Goal: Transaction & Acquisition: Purchase product/service

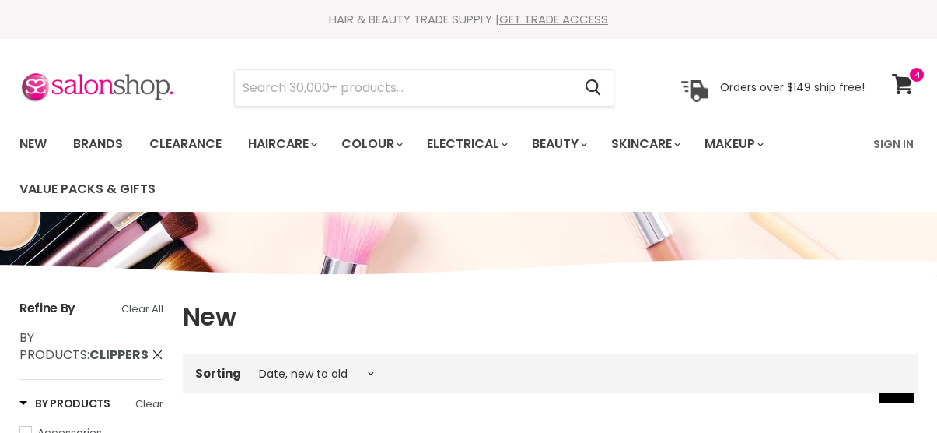
select select "created-descending"
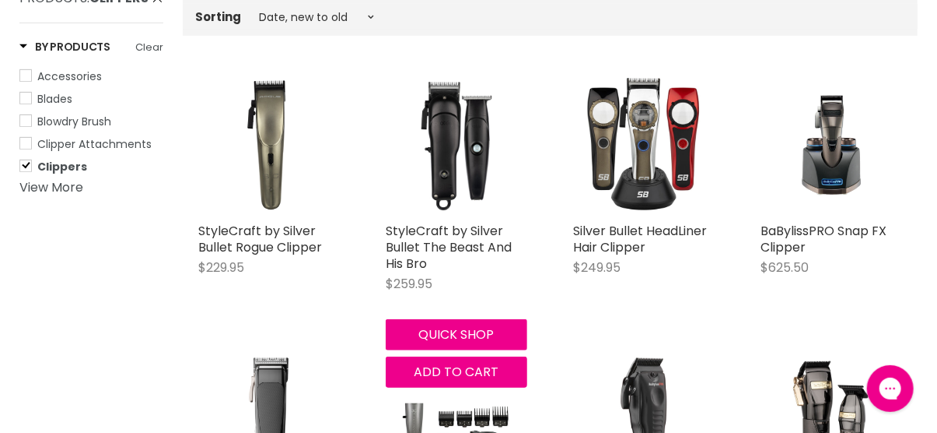
scroll to position [384, 0]
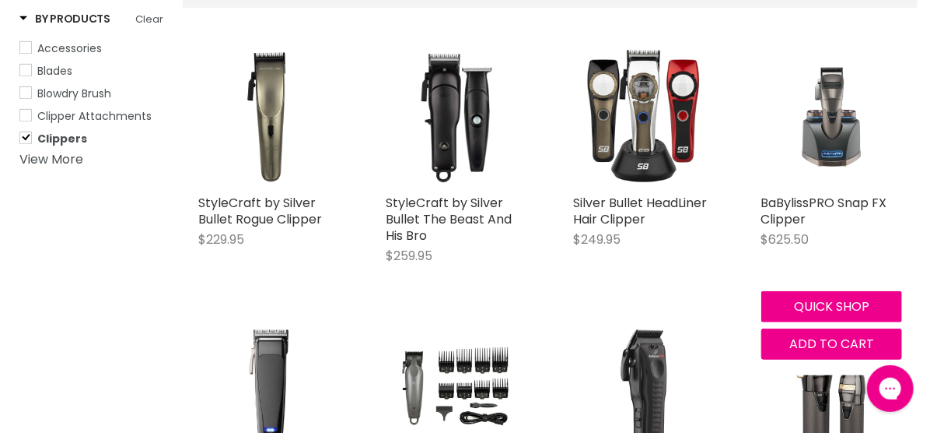
click at [847, 145] on img "Main content" at bounding box center [832, 115] width 141 height 141
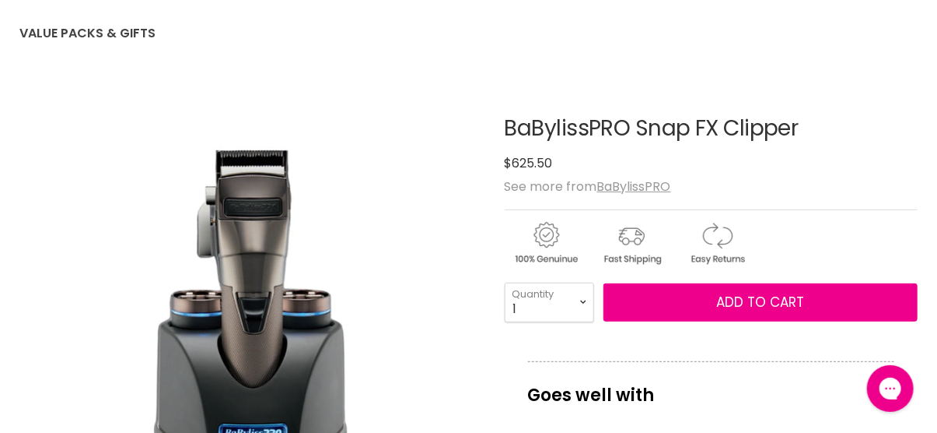
scroll to position [233, 0]
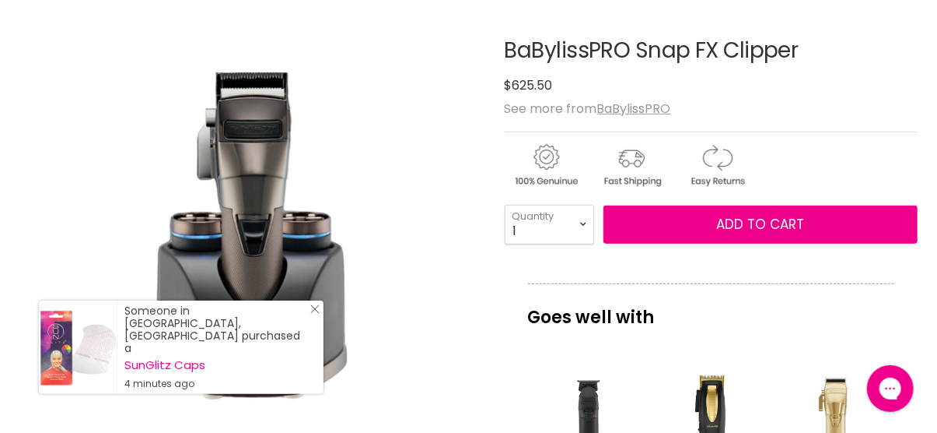
click at [314, 313] on line "Close Icon" at bounding box center [315, 309] width 8 height 8
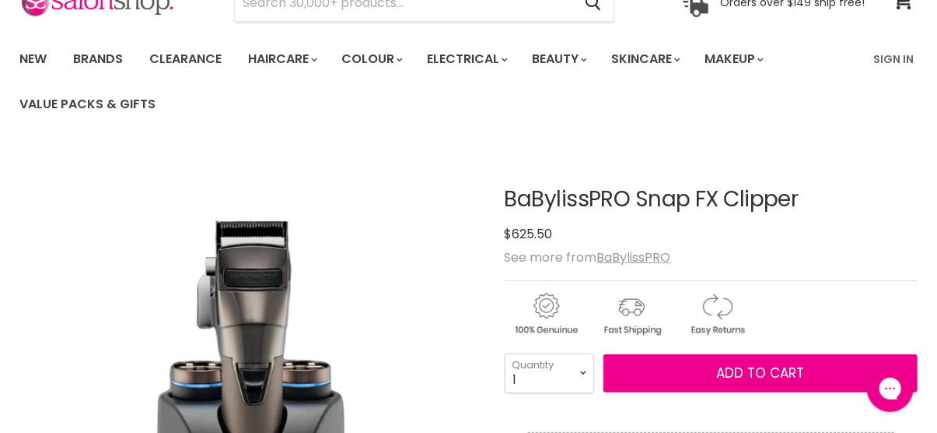
scroll to position [0, 0]
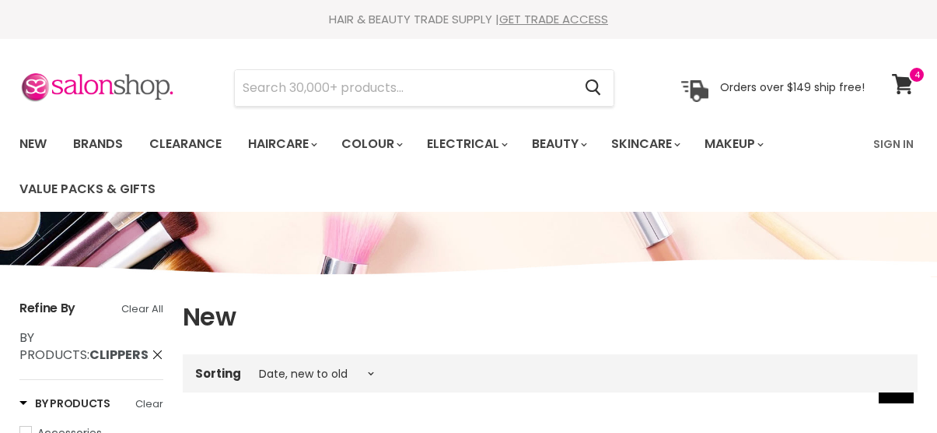
select select "created-descending"
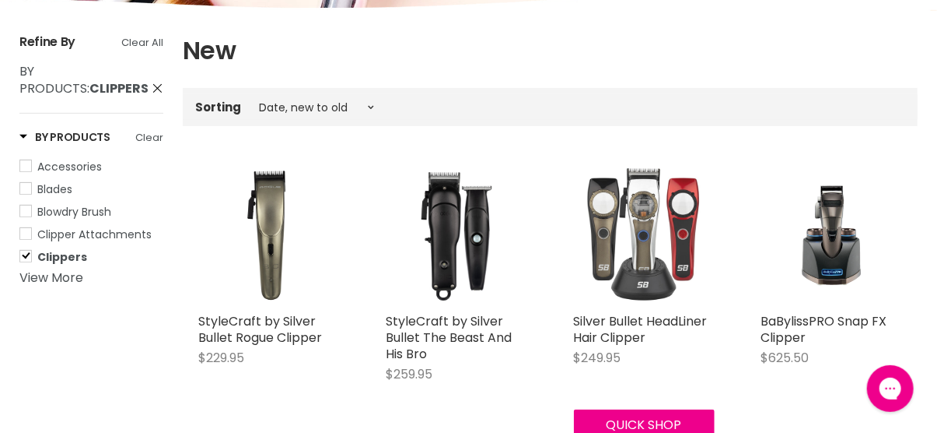
scroll to position [291, 0]
